Goal: Information Seeking & Learning: Check status

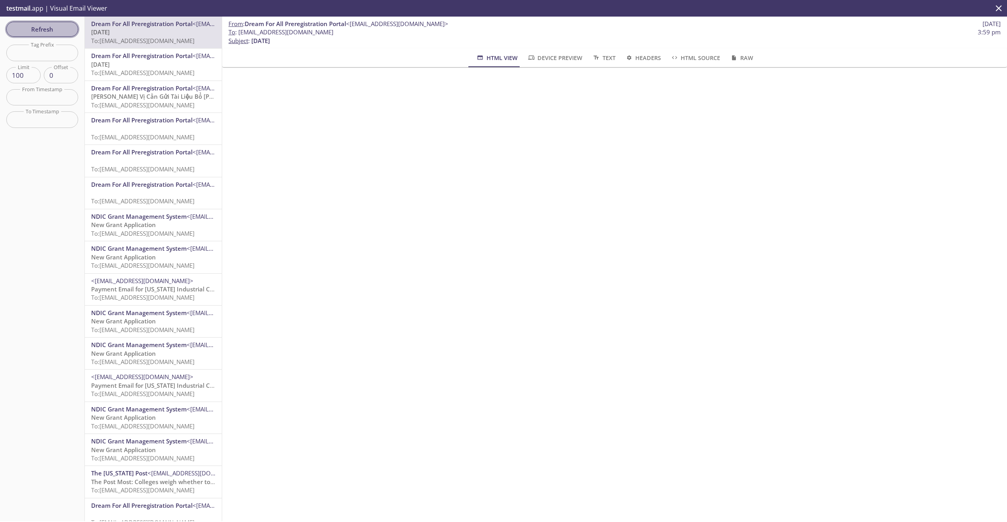
click at [62, 33] on span "Refresh" at bounding box center [42, 29] width 59 height 10
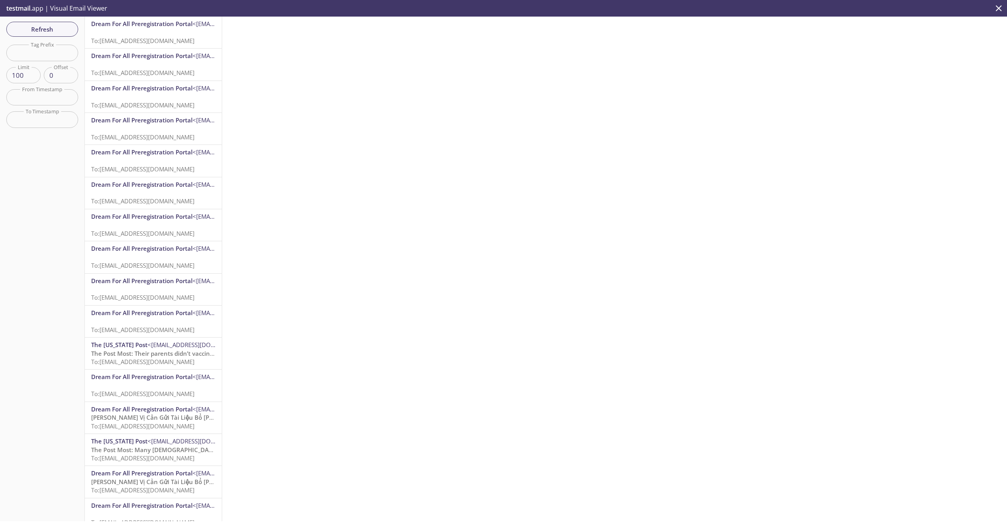
click at [171, 35] on p "To: [EMAIL_ADDRESS][DOMAIN_NAME]" at bounding box center [153, 36] width 124 height 17
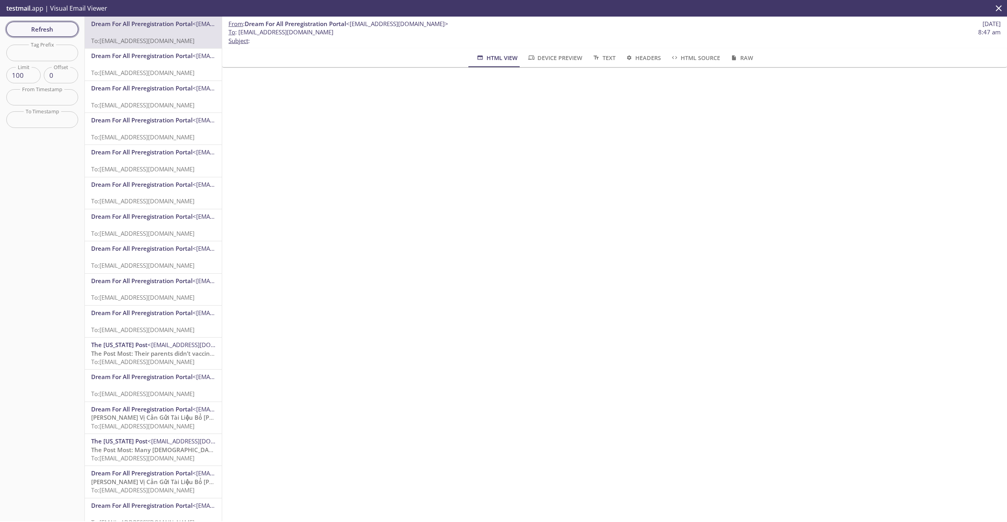
click at [70, 30] on span "Refresh" at bounding box center [42, 29] width 59 height 10
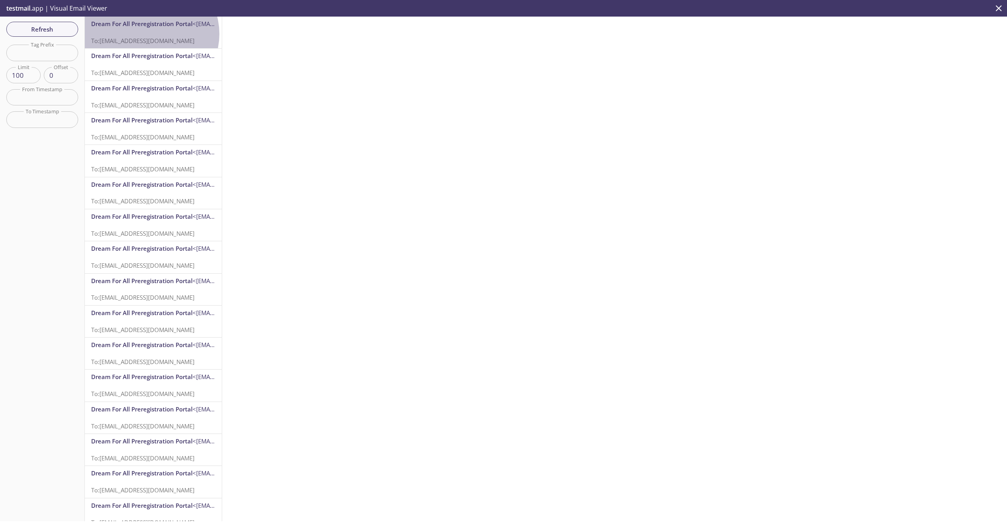
click at [151, 34] on p "To: [EMAIL_ADDRESS][DOMAIN_NAME]" at bounding box center [153, 36] width 124 height 17
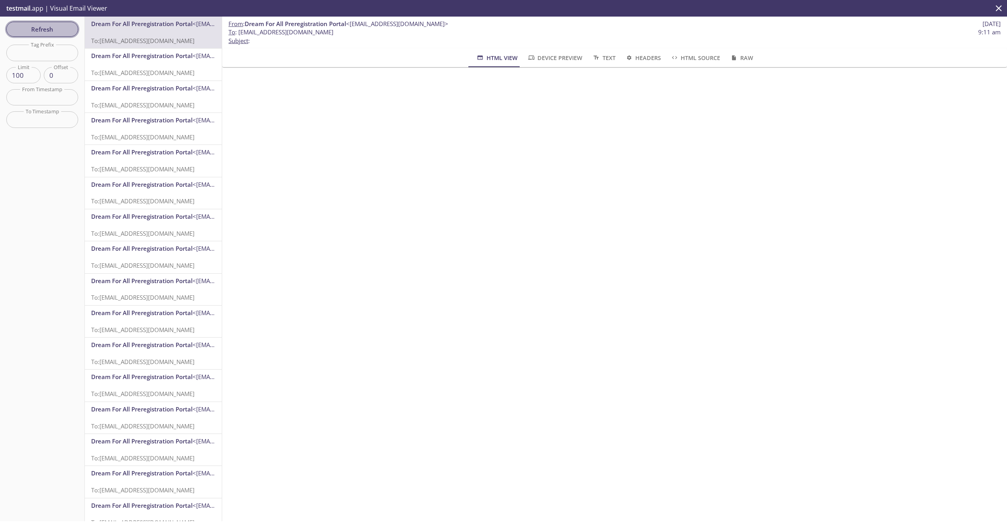
click at [43, 29] on span "Refresh" at bounding box center [42, 29] width 59 height 10
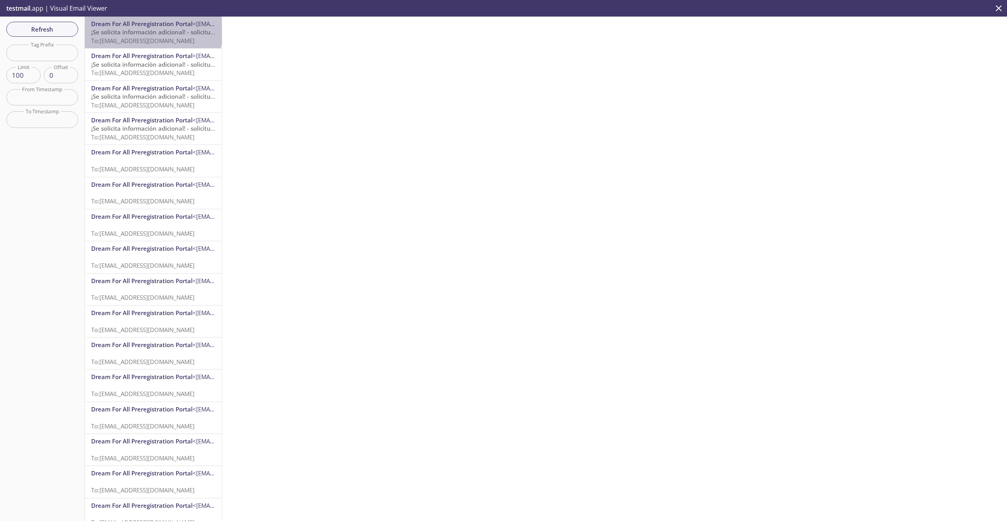
click at [153, 32] on span "¡Se solicita información adicional! - solicitud de CalHFA" at bounding box center [168, 32] width 154 height 8
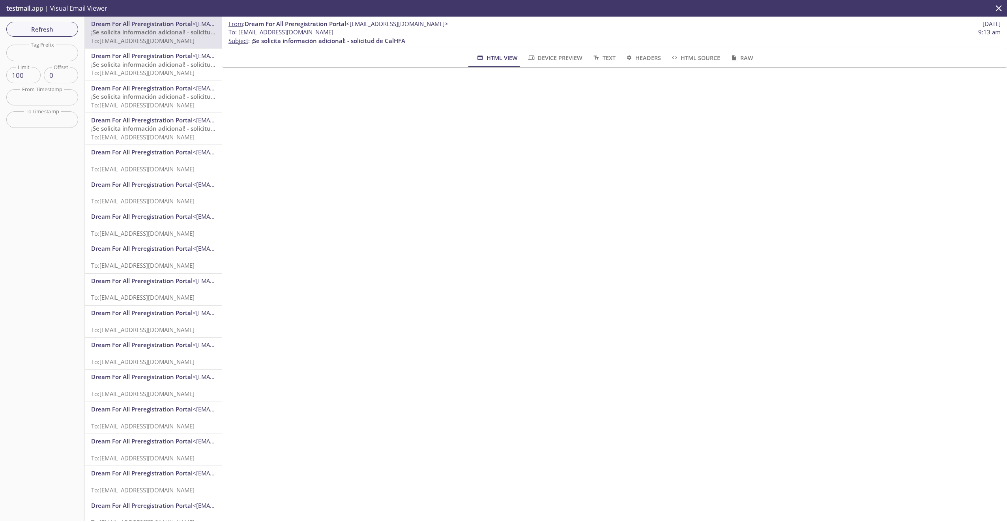
click at [153, 61] on span "¡Se solicita información adicional! - solicitud de CalHFA" at bounding box center [168, 64] width 154 height 8
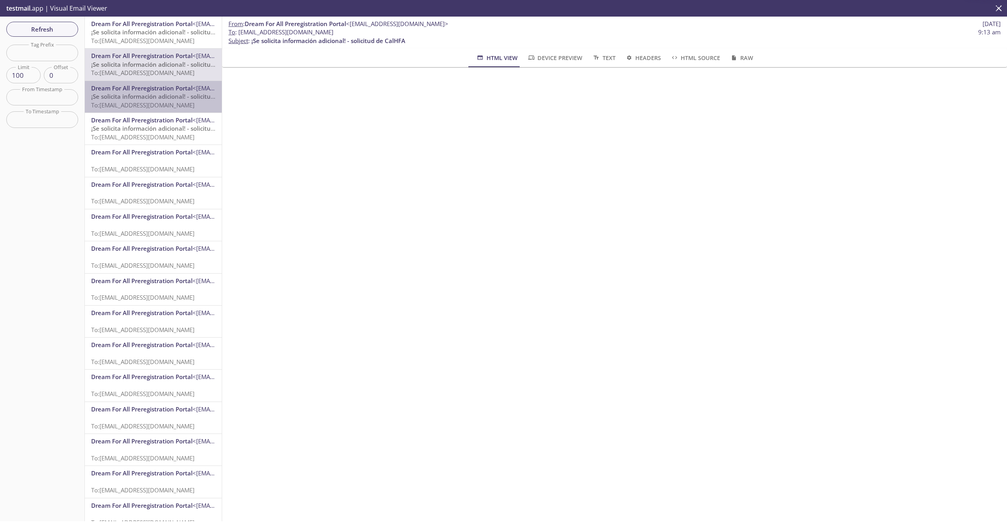
click at [155, 98] on span "¡Se solicita información adicional! - solicitud de CalHFA" at bounding box center [168, 96] width 154 height 8
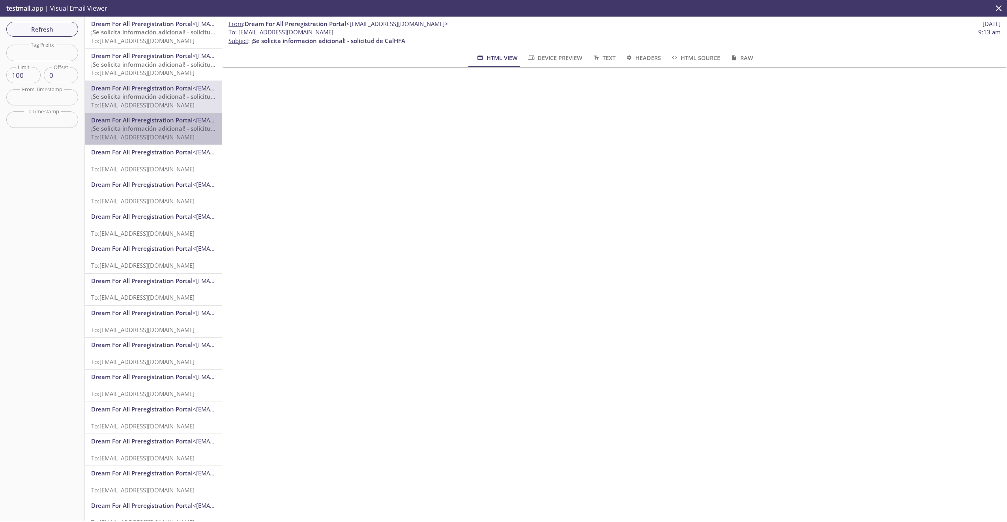
click at [159, 138] on span "To: [EMAIL_ADDRESS][DOMAIN_NAME]" at bounding box center [142, 137] width 103 height 8
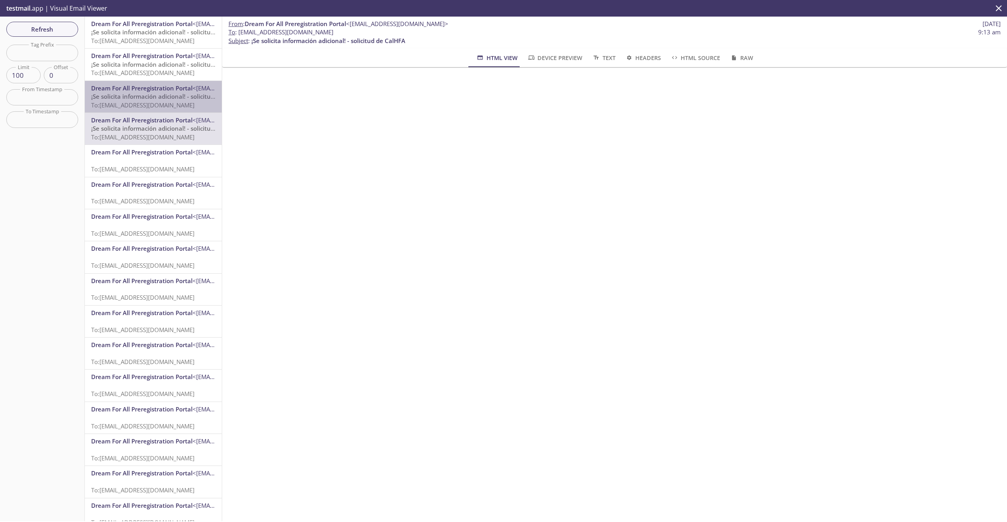
click at [155, 96] on span "¡Se solicita información adicional! - solicitud de CalHFA" at bounding box center [168, 96] width 154 height 8
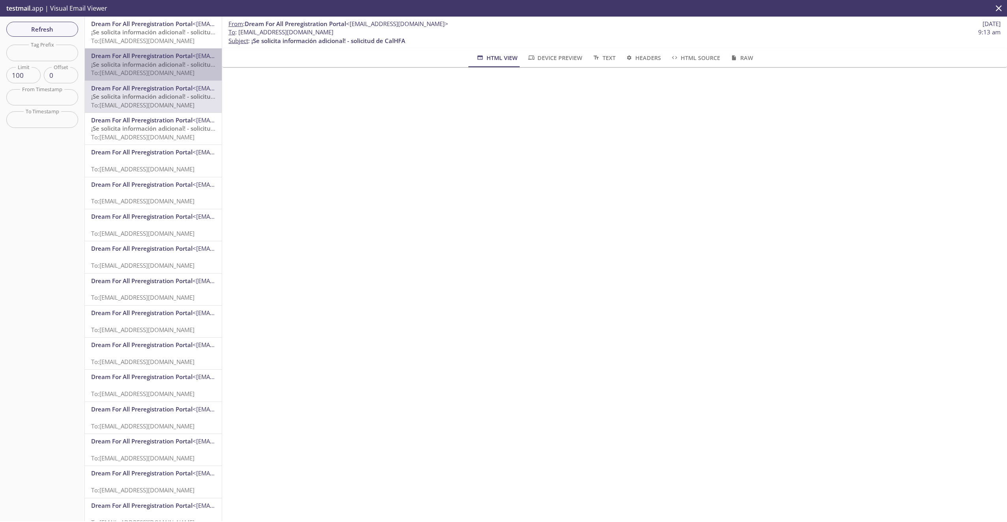
click at [154, 63] on span "¡Se solicita información adicional! - solicitud de CalHFA" at bounding box center [168, 64] width 154 height 8
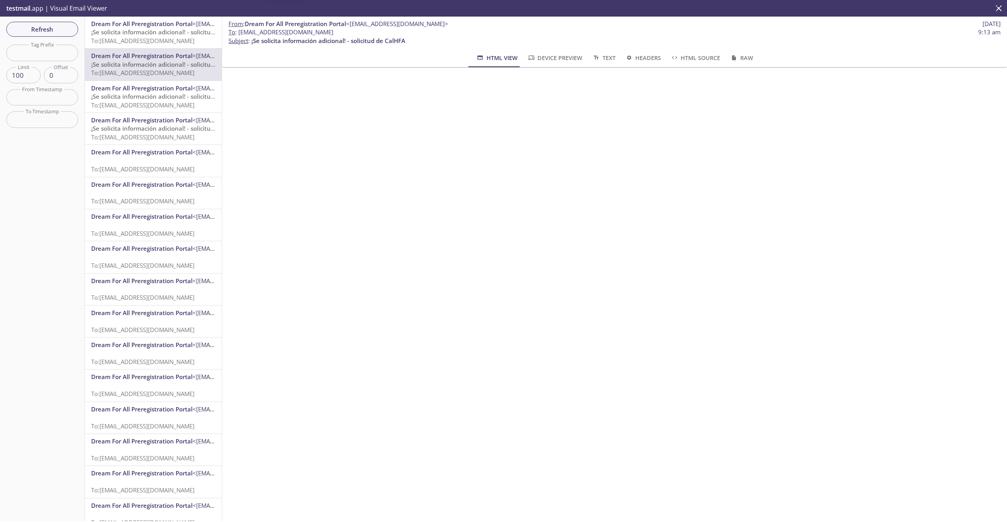
click at [152, 47] on div "Dream For All Preregistration Portal <[EMAIL_ADDRESS][DOMAIN_NAME]> ¡Se solicit…" at bounding box center [153, 33] width 137 height 32
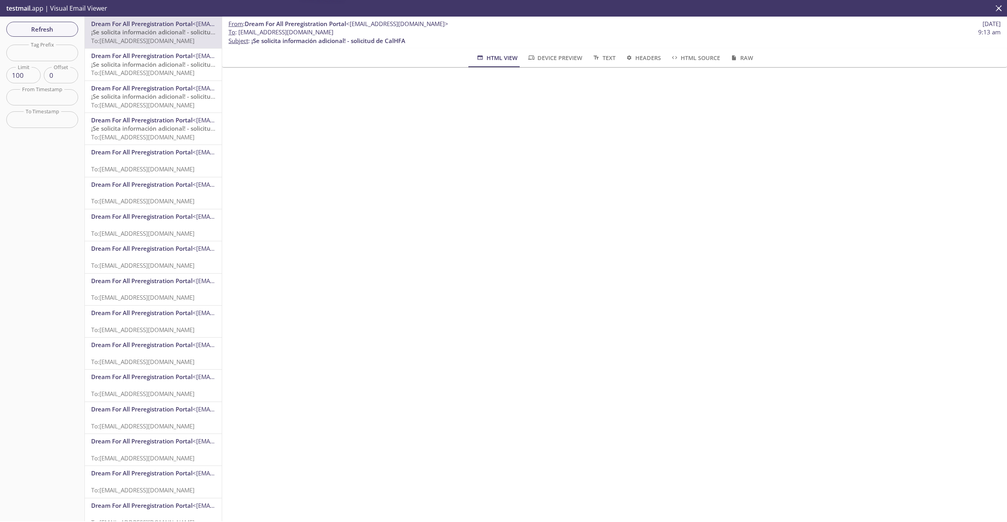
click at [152, 56] on span "Dream For All Preregistration Portal" at bounding box center [141, 56] width 101 height 8
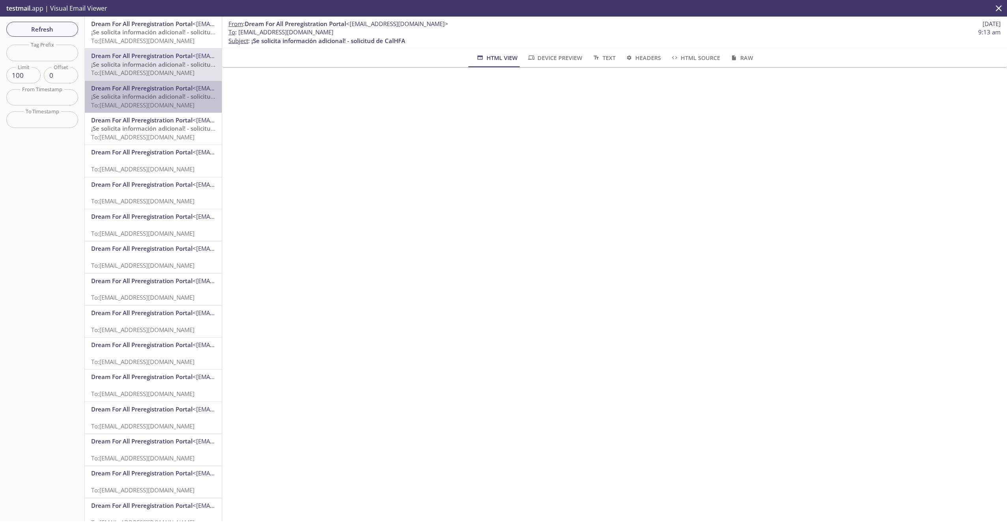
click at [154, 94] on span "¡Se solicita información adicional! - solicitud de CalHFA" at bounding box center [168, 96] width 154 height 8
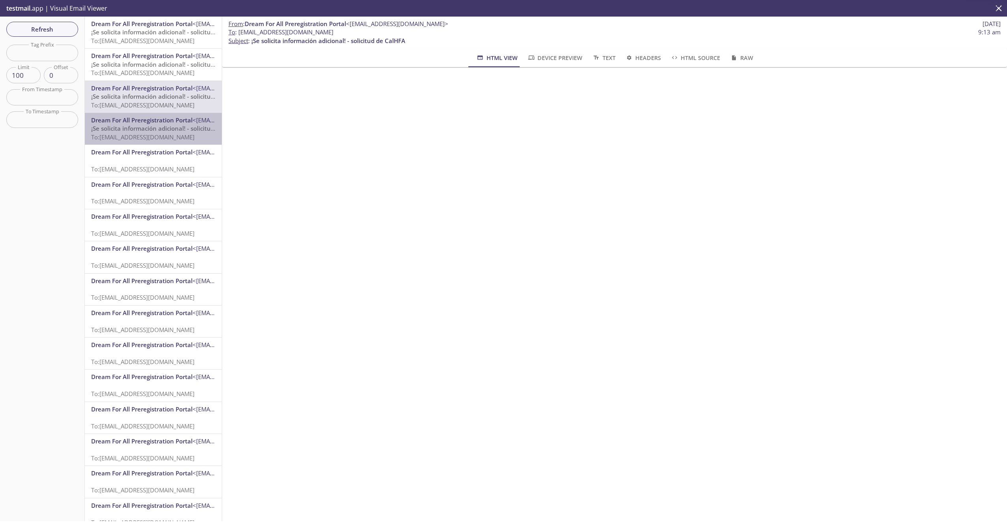
click at [157, 129] on span "¡Se solicita información adicional! - solicitud de CalHFA" at bounding box center [168, 128] width 154 height 8
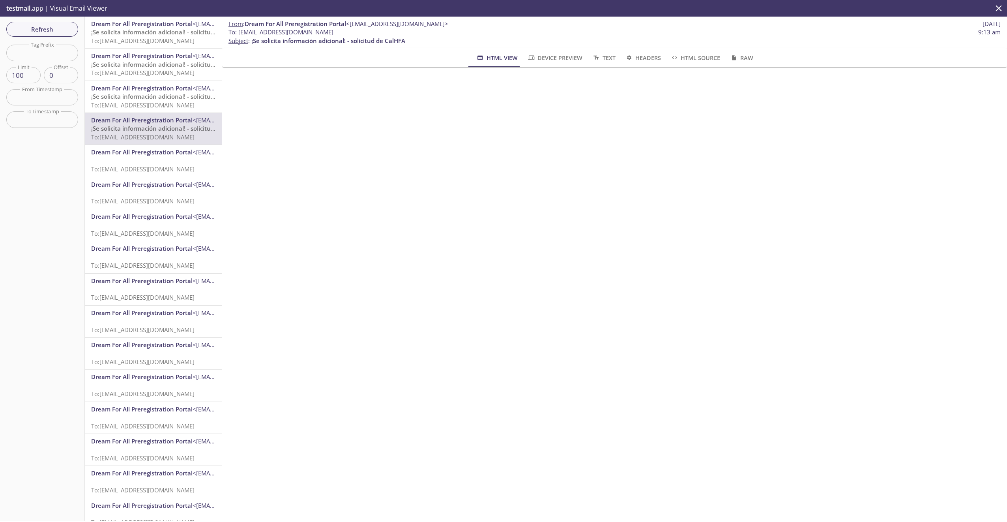
click at [153, 31] on span "¡Se solicita información adicional! - solicitud de CalHFA" at bounding box center [168, 32] width 154 height 8
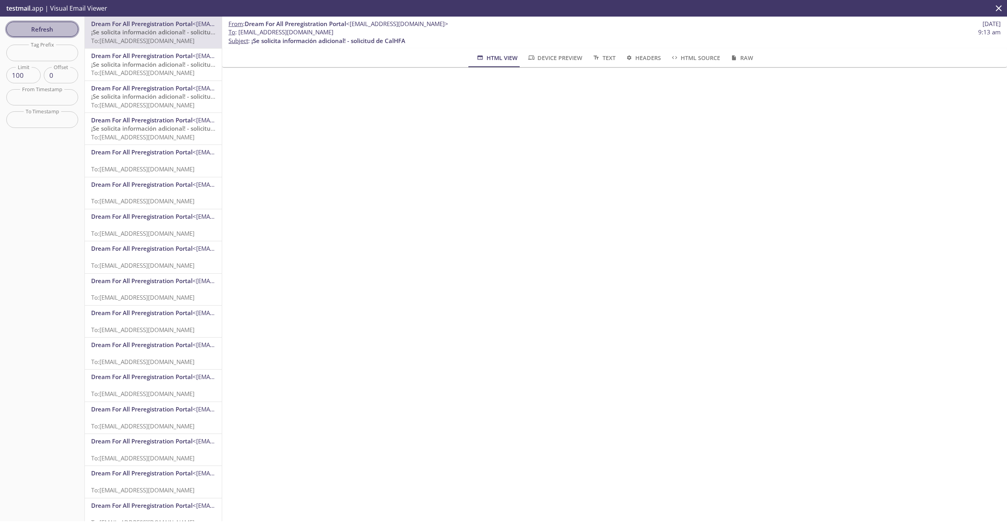
click at [62, 22] on button "Refresh" at bounding box center [42, 29] width 72 height 15
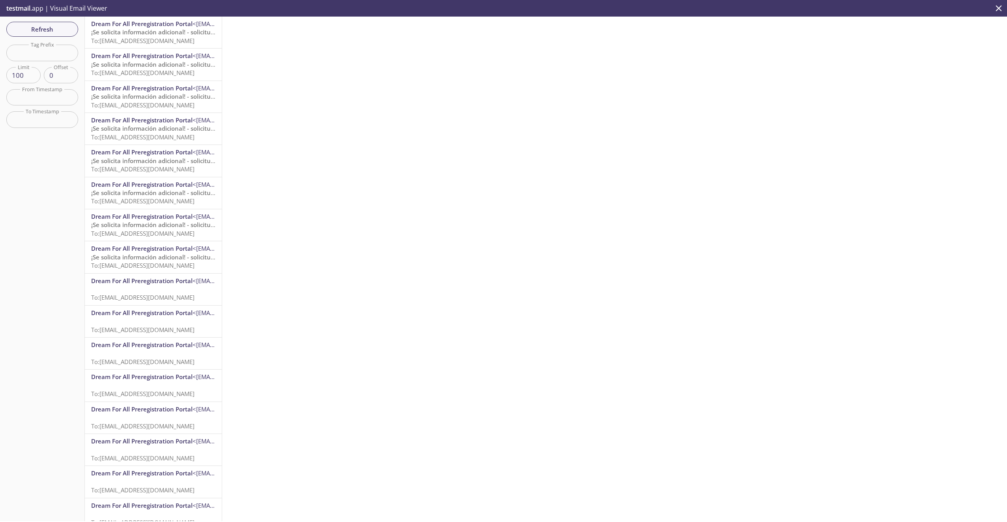
click at [141, 38] on span "To: [EMAIL_ADDRESS][DOMAIN_NAME]" at bounding box center [142, 41] width 103 height 8
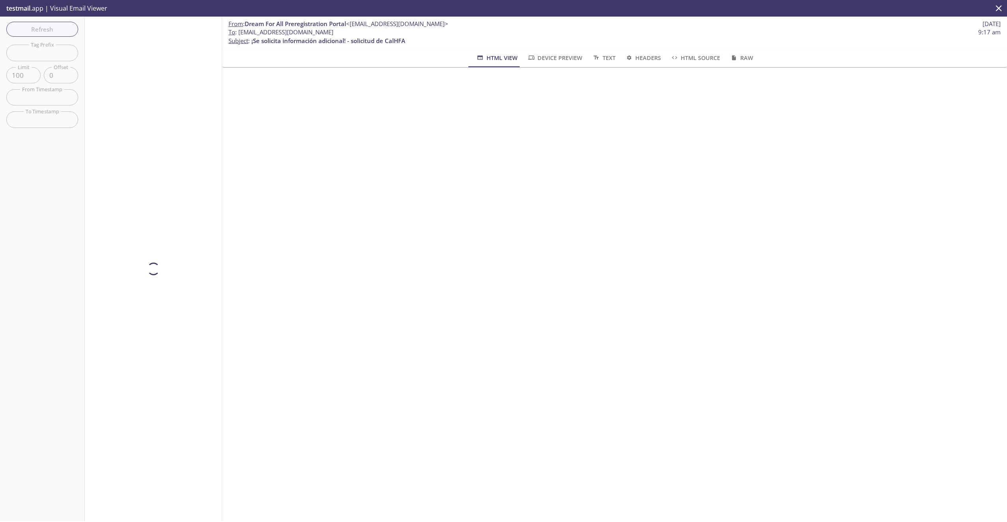
click at [138, 58] on div at bounding box center [153, 269] width 137 height 504
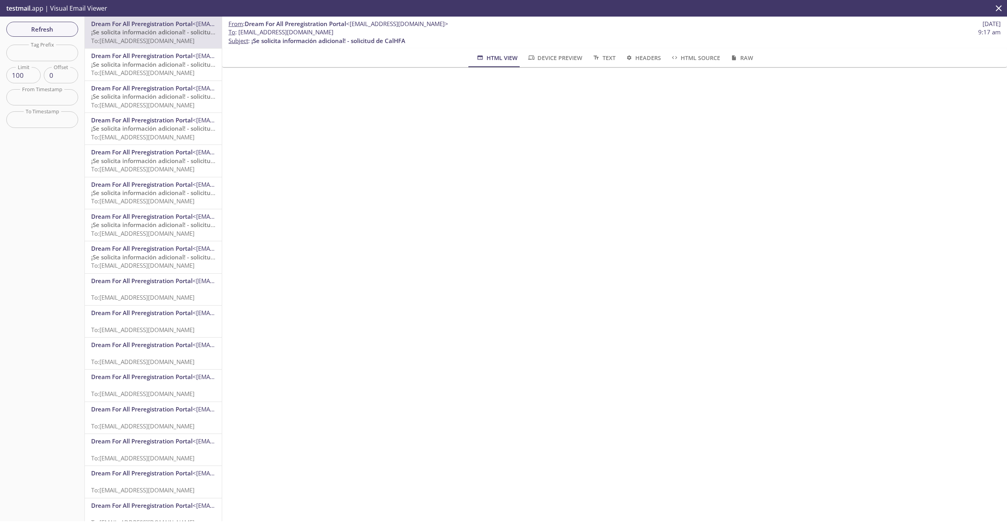
click at [133, 89] on span "Dream For All Preregistration Portal" at bounding box center [141, 88] width 101 height 8
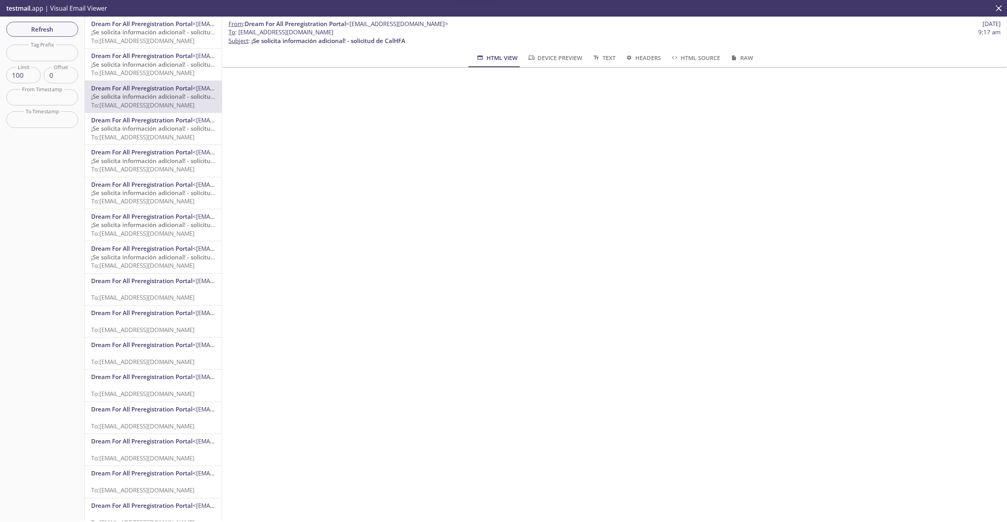
click at [132, 127] on span "¡Se solicita información adicional! - solicitud de CalHFA" at bounding box center [168, 128] width 154 height 8
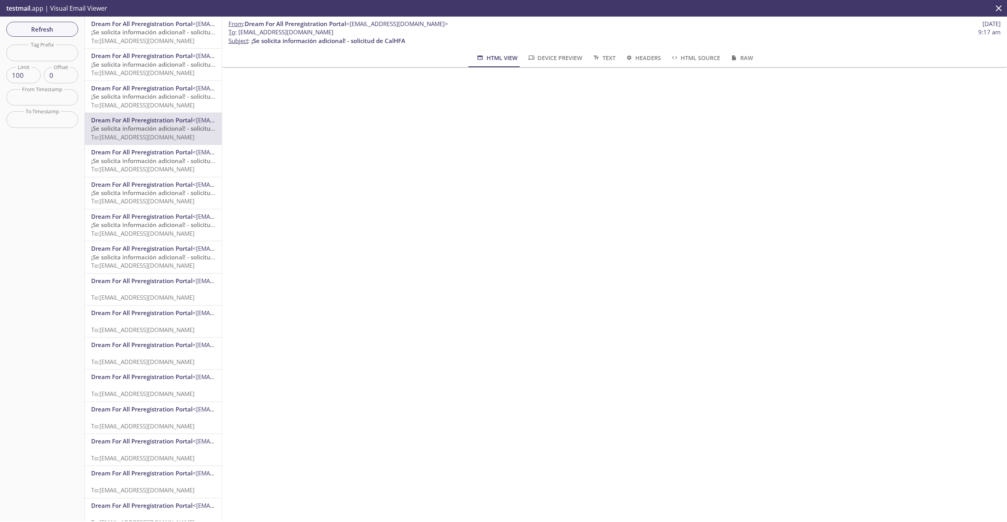
click at [145, 103] on span "To: [EMAIL_ADDRESS][DOMAIN_NAME]" at bounding box center [142, 105] width 103 height 8
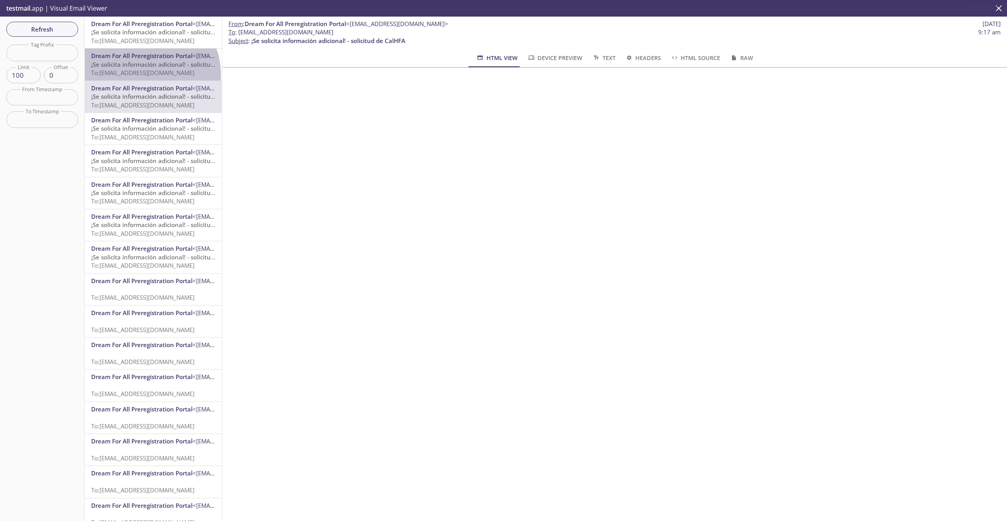
click at [148, 74] on span "To: [EMAIL_ADDRESS][DOMAIN_NAME]" at bounding box center [142, 73] width 103 height 8
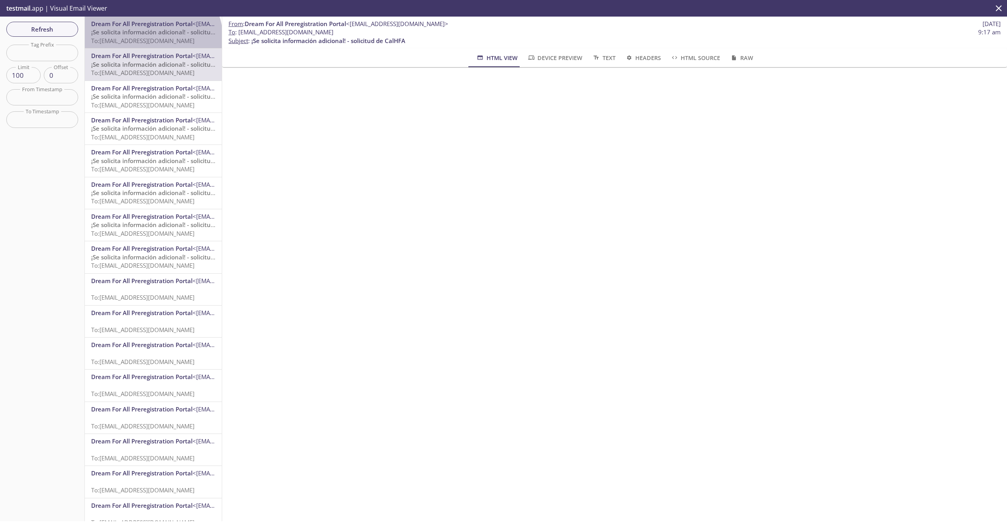
click at [152, 38] on span "To: [EMAIL_ADDRESS][DOMAIN_NAME]" at bounding box center [142, 41] width 103 height 8
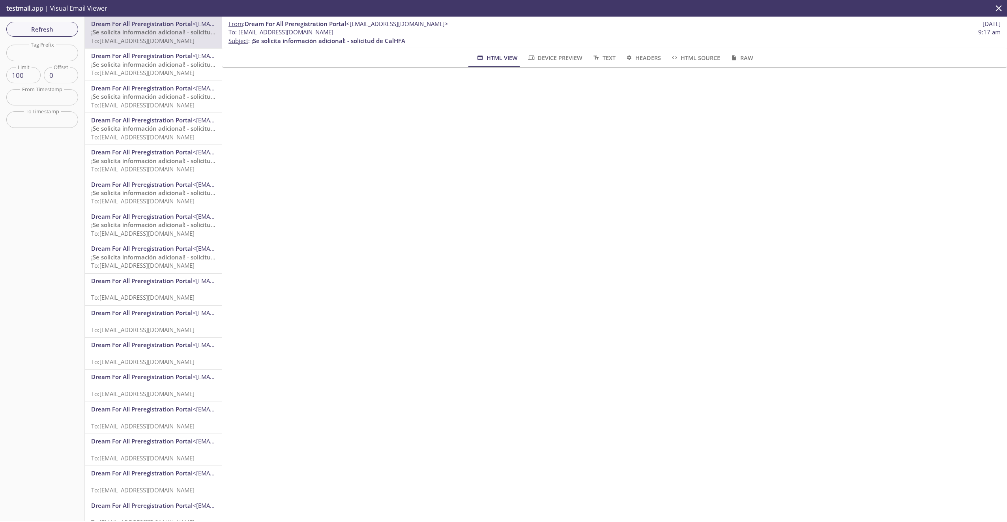
click at [150, 66] on span "¡Se solicita información adicional! - solicitud de CalHFA" at bounding box center [168, 64] width 154 height 8
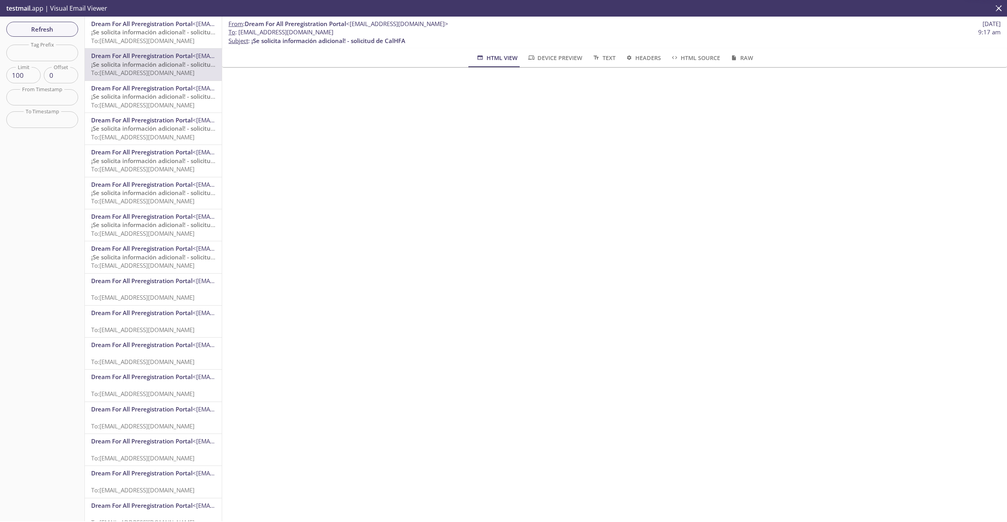
click at [152, 85] on span "Dream For All Preregistration Portal" at bounding box center [141, 88] width 101 height 8
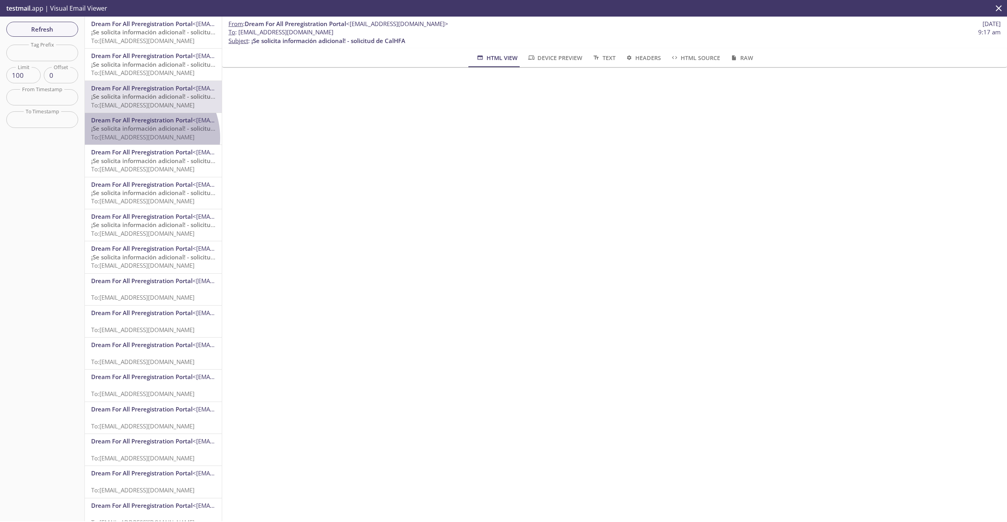
click at [141, 138] on span "To: [EMAIL_ADDRESS][DOMAIN_NAME]" at bounding box center [142, 137] width 103 height 8
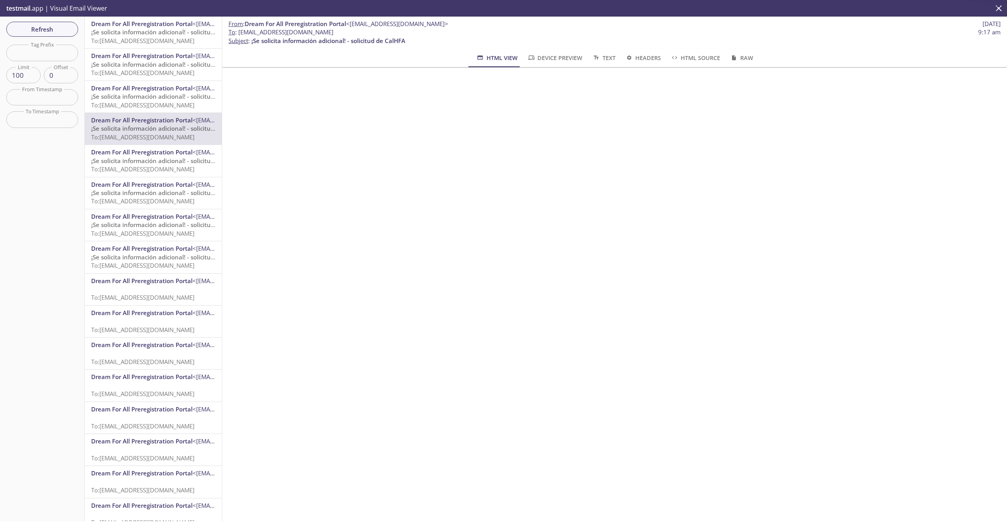
click at [139, 112] on div "Dream For All Preregistration Portal <[EMAIL_ADDRESS][DOMAIN_NAME]> ¡Se solicit…" at bounding box center [153, 97] width 137 height 32
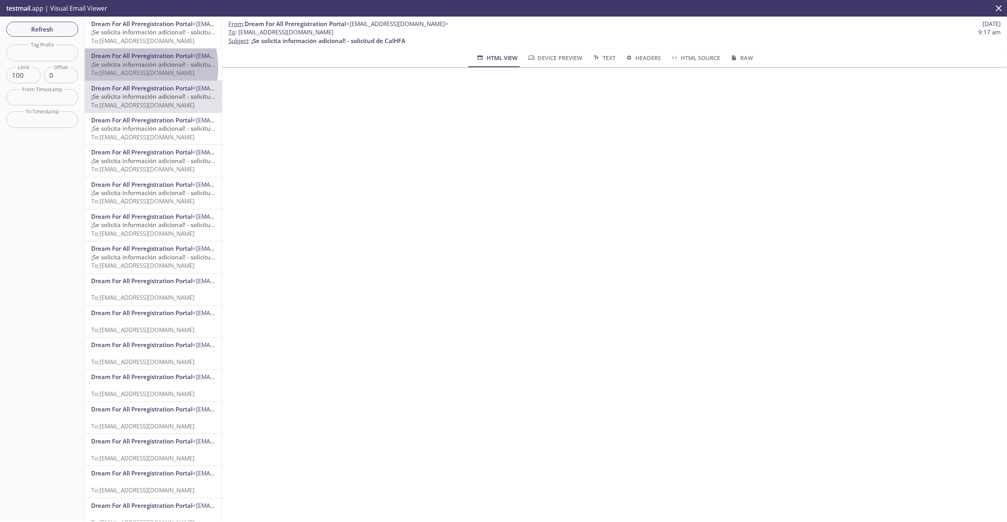
click at [136, 67] on span "¡Se solicita información adicional! - solicitud de CalHFA" at bounding box center [168, 64] width 154 height 8
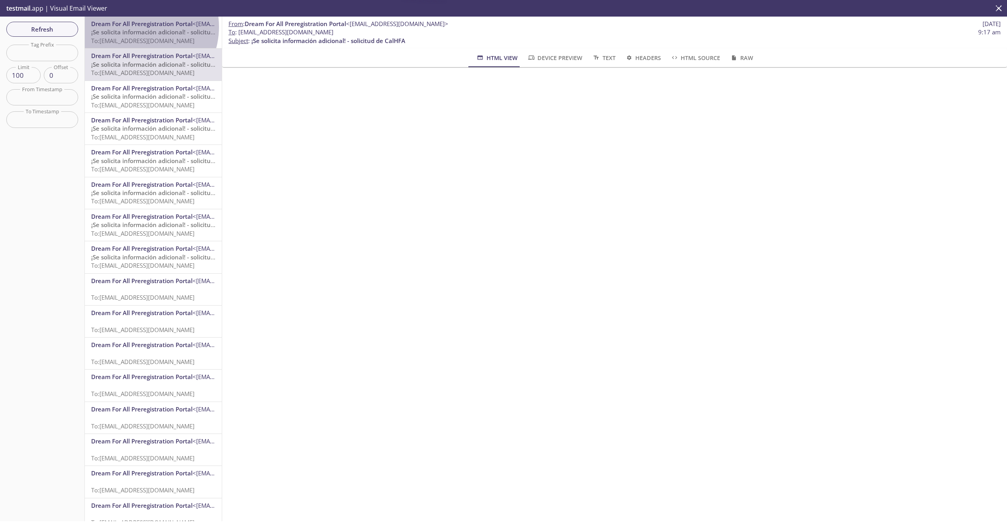
click at [136, 27] on span "Dream For All Preregistration Portal" at bounding box center [141, 24] width 101 height 8
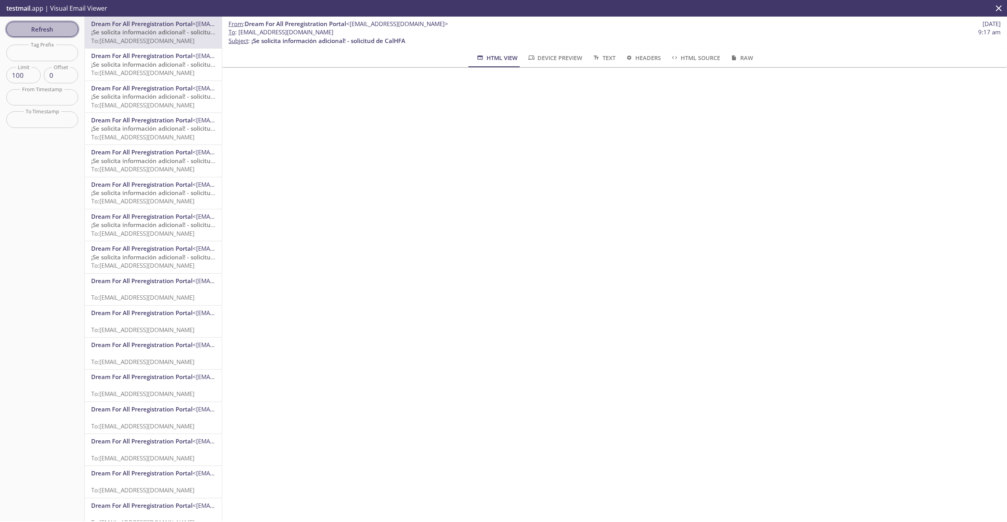
click at [47, 31] on span "Refresh" at bounding box center [42, 29] width 59 height 10
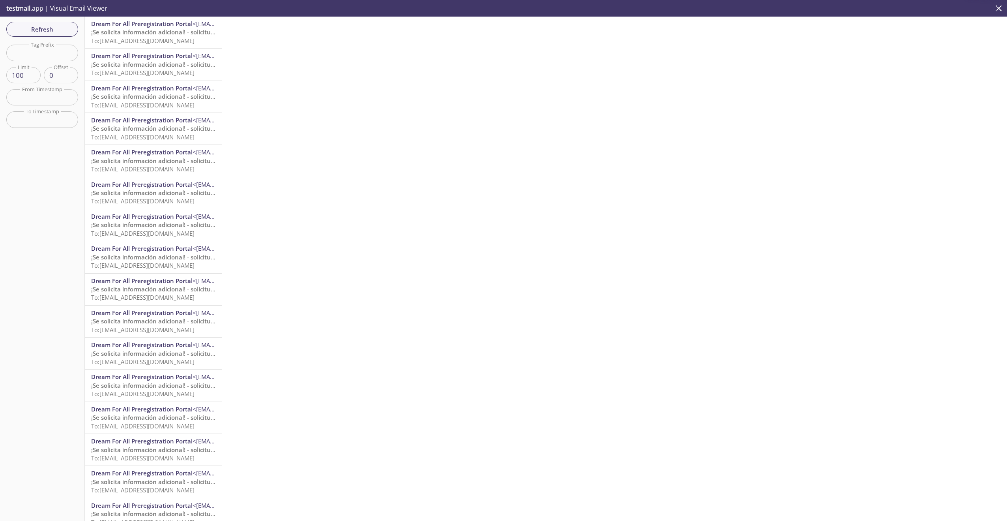
click at [155, 37] on span "To: [EMAIL_ADDRESS][DOMAIN_NAME]" at bounding box center [142, 41] width 103 height 8
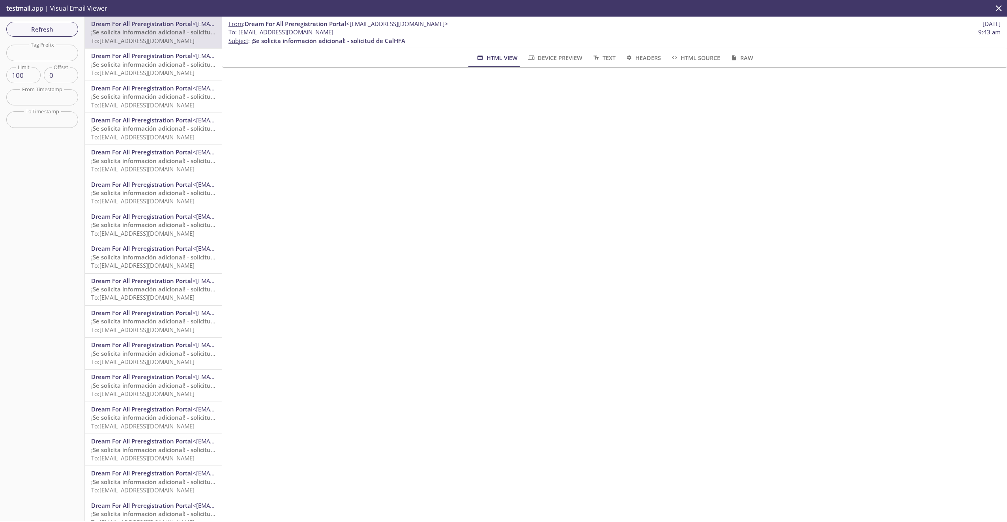
click at [170, 66] on span "¡Se solicita información adicional! - solicitud de CalHFA" at bounding box center [168, 64] width 154 height 8
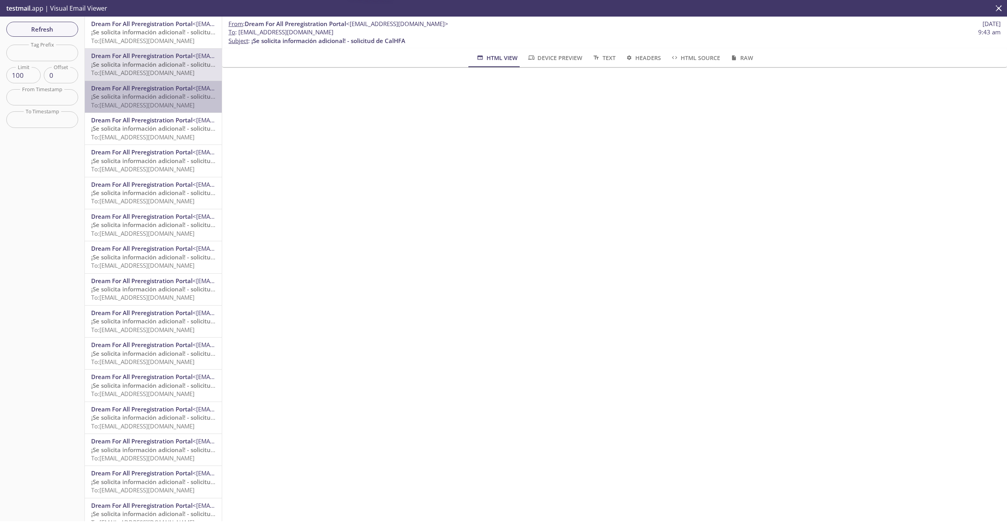
click at [185, 102] on span "To: [EMAIL_ADDRESS][DOMAIN_NAME]" at bounding box center [142, 105] width 103 height 8
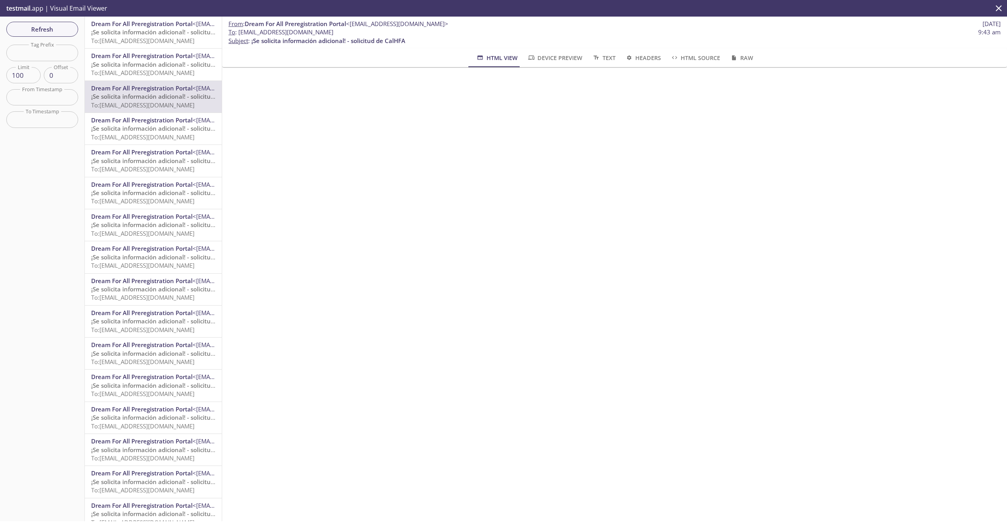
click at [174, 126] on span "¡Se solicita información adicional! - solicitud de CalHFA" at bounding box center [168, 128] width 154 height 8
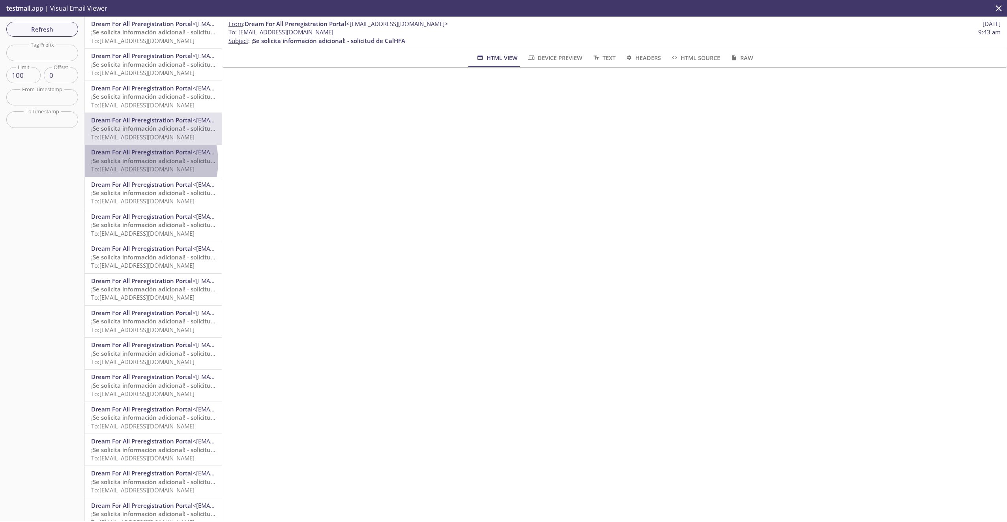
click at [143, 161] on span "¡Se solicita información adicional! - solicitud de CalHFA" at bounding box center [168, 161] width 154 height 8
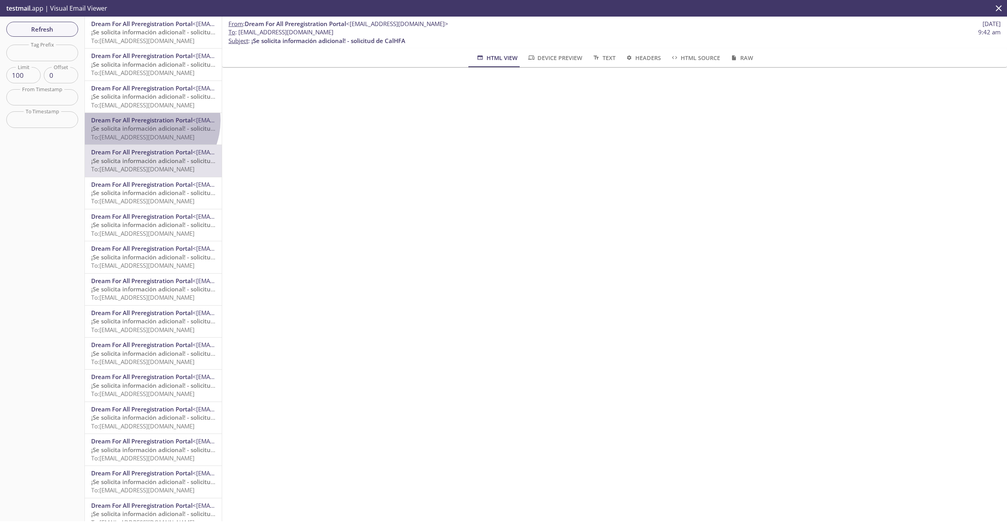
click at [148, 121] on span "Dream For All Preregistration Portal" at bounding box center [141, 120] width 101 height 8
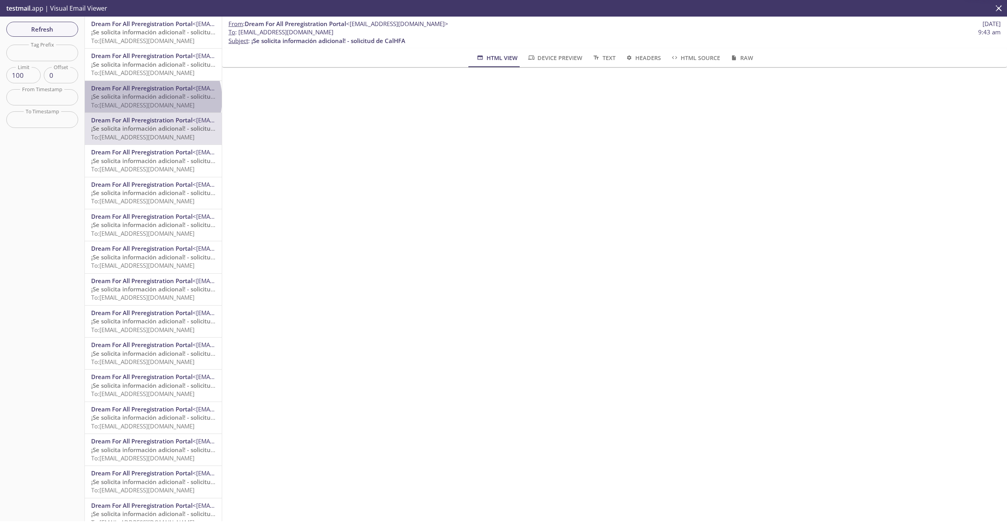
click at [152, 99] on span "¡Se solicita información adicional! - solicitud de CalHFA" at bounding box center [168, 96] width 154 height 8
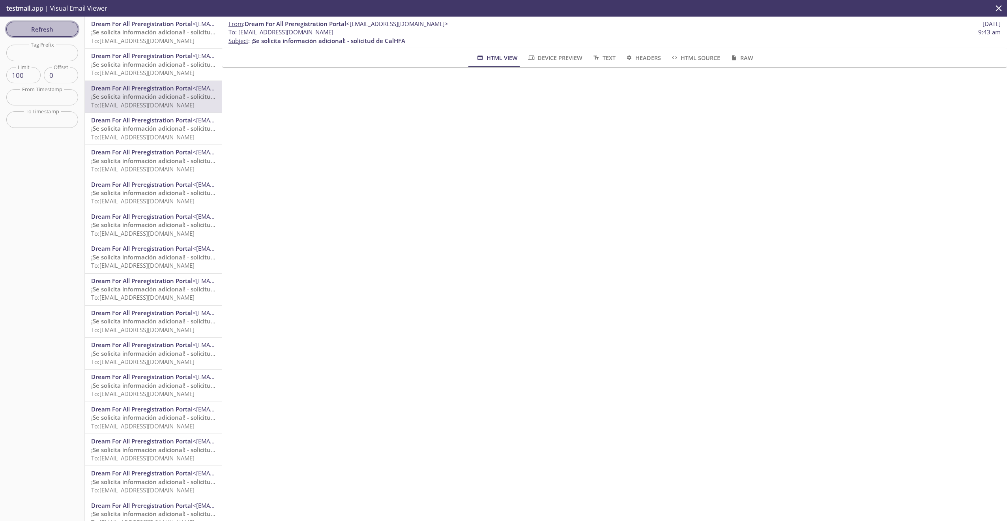
click at [42, 30] on span "Refresh" at bounding box center [42, 29] width 59 height 10
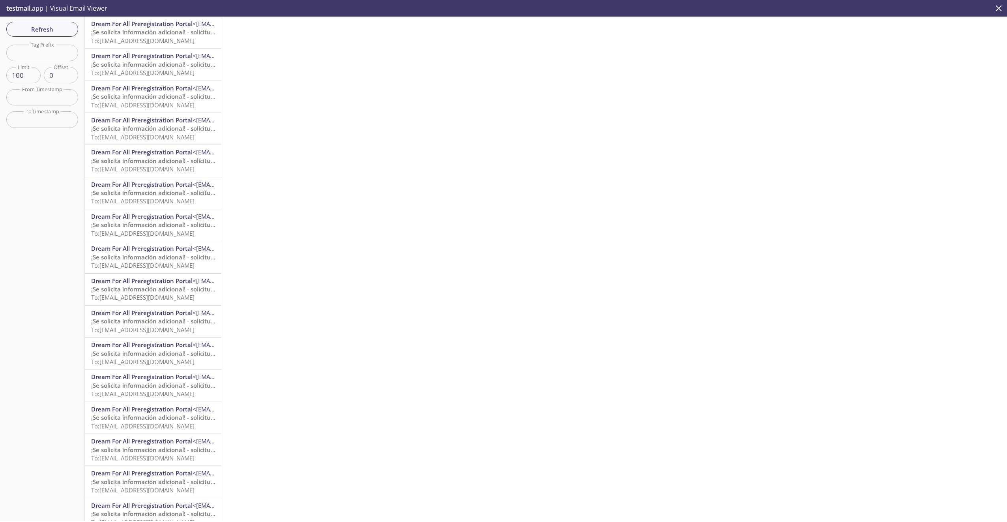
click at [127, 36] on span "¡Se solicita información adicional! - solicitud de CalHFA To: [EMAIL_ADDRESS][D…" at bounding box center [168, 36] width 154 height 16
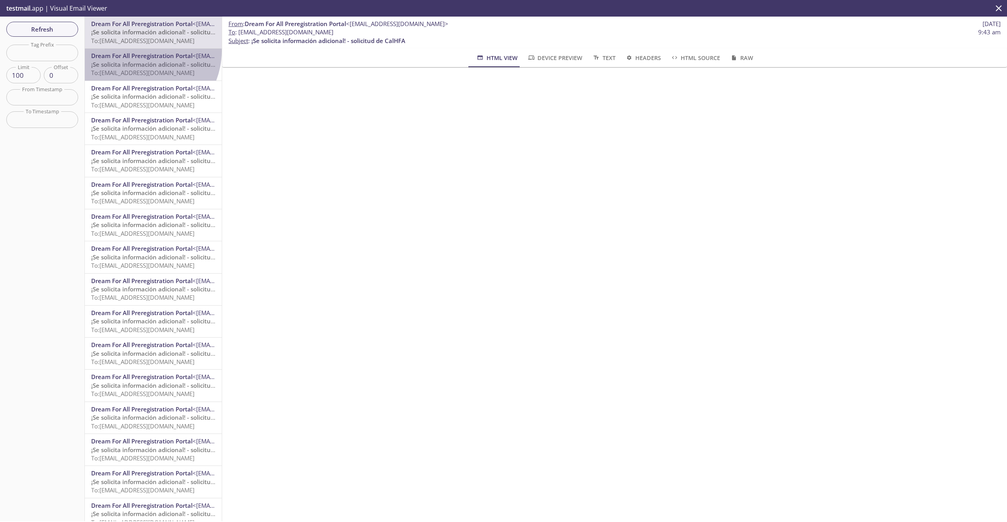
click at [140, 51] on div "Dream For All Preregistration Portal <[EMAIL_ADDRESS][DOMAIN_NAME]> ¡Se solicit…" at bounding box center [153, 65] width 137 height 32
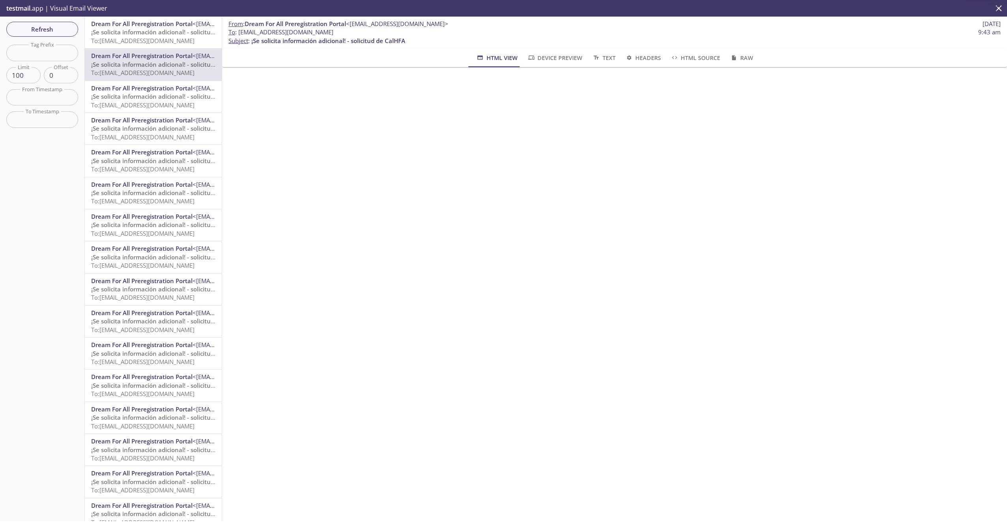
click at [146, 109] on span "To: [EMAIL_ADDRESS][DOMAIN_NAME]" at bounding box center [142, 105] width 103 height 8
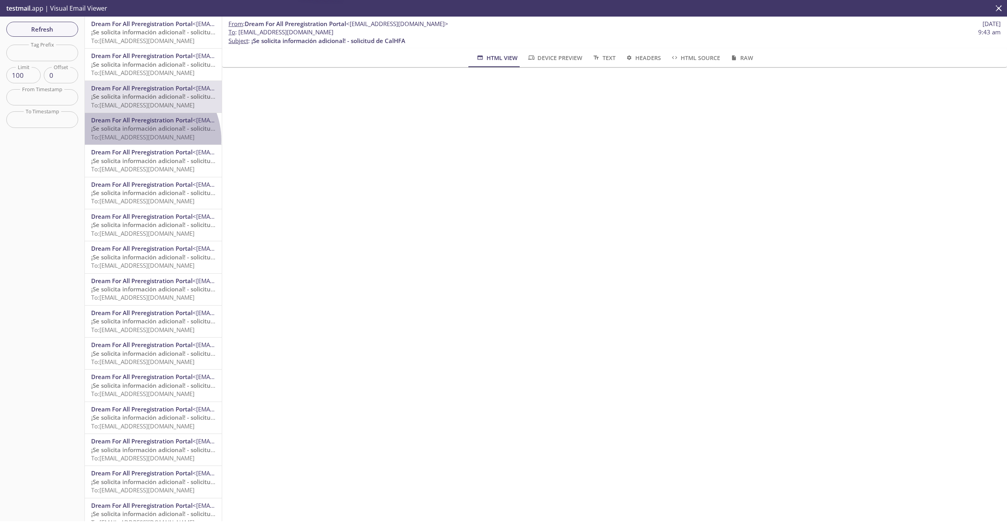
click at [142, 140] on span "To: [EMAIL_ADDRESS][DOMAIN_NAME]" at bounding box center [142, 137] width 103 height 8
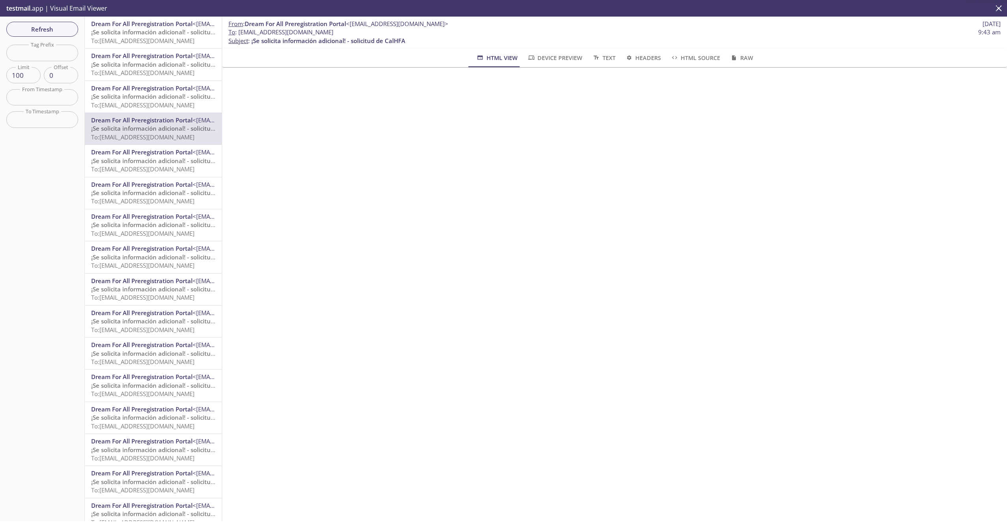
click at [134, 174] on div "Dream For All Preregistration Portal <[EMAIL_ADDRESS][DOMAIN_NAME]> ¡Se solicit…" at bounding box center [153, 161] width 137 height 32
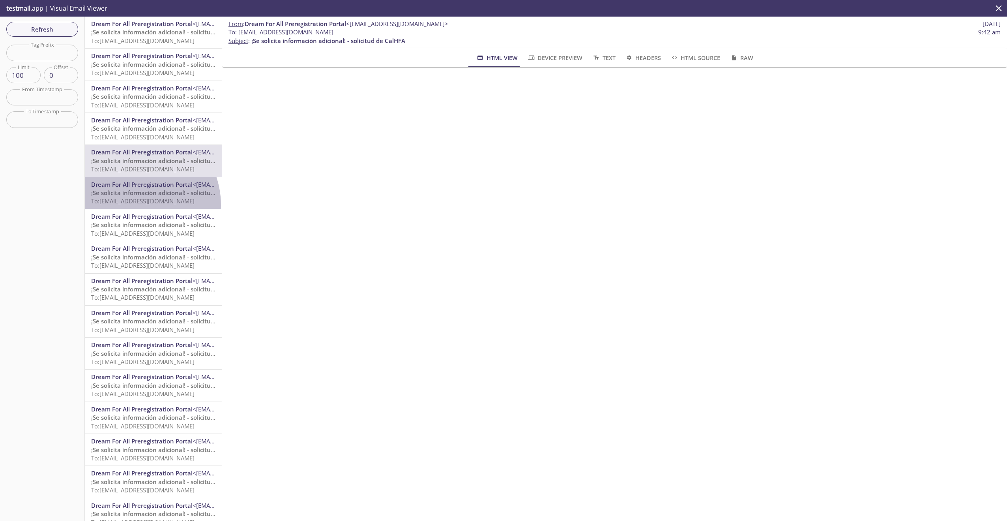
click at [131, 205] on p "¡Se solicita información adicional! - solicitud de CalHFA To: [EMAIL_ADDRESS][D…" at bounding box center [153, 197] width 124 height 17
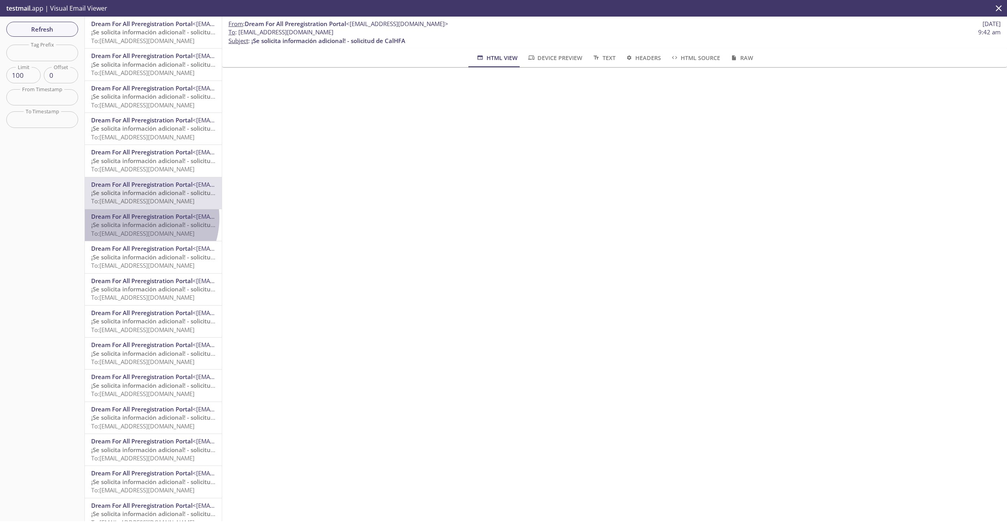
click at [135, 218] on span "Dream For All Preregistration Portal" at bounding box center [141, 216] width 101 height 8
